Goal: Find specific page/section: Find specific page/section

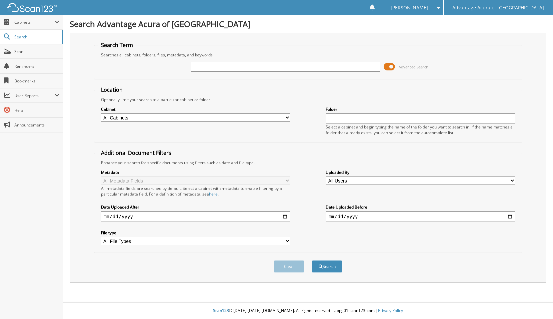
click at [44, 22] on span "Cabinets" at bounding box center [34, 22] width 40 height 6
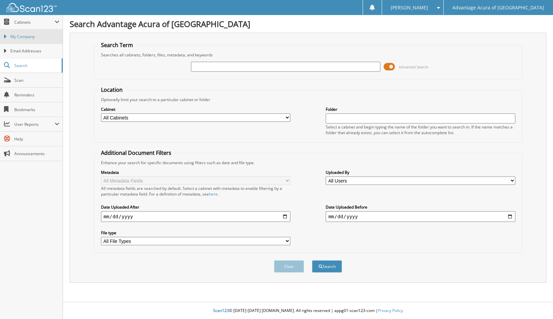
click at [38, 42] on link "My Company" at bounding box center [31, 36] width 63 height 14
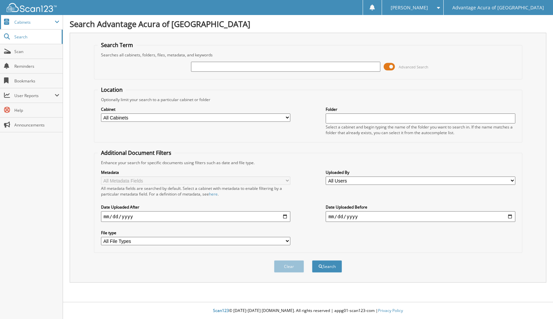
click at [9, 26] on span "Cabinets" at bounding box center [31, 22] width 63 height 14
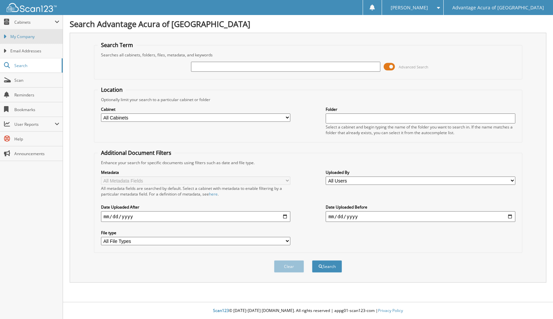
click at [28, 32] on link "My Company" at bounding box center [31, 36] width 63 height 14
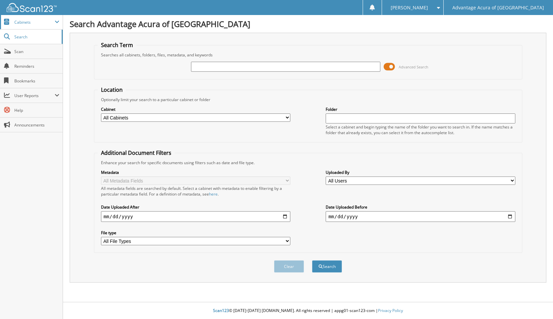
click at [35, 20] on span "Cabinets" at bounding box center [34, 22] width 40 height 6
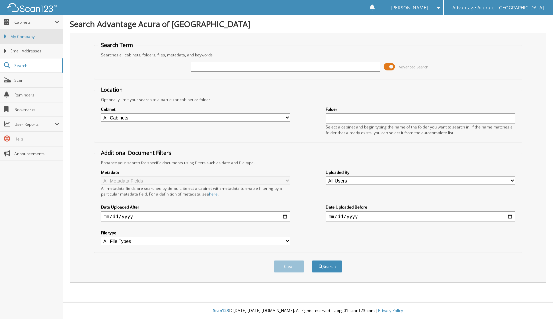
click at [27, 38] on span "My Company" at bounding box center [34, 37] width 49 height 6
